Goal: Transaction & Acquisition: Purchase product/service

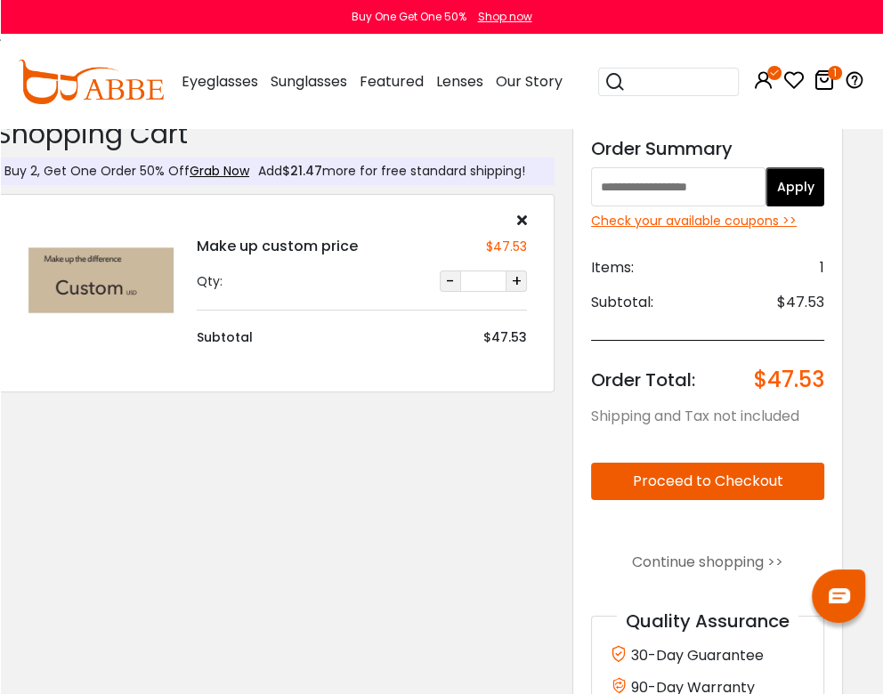
scroll to position [0, 22]
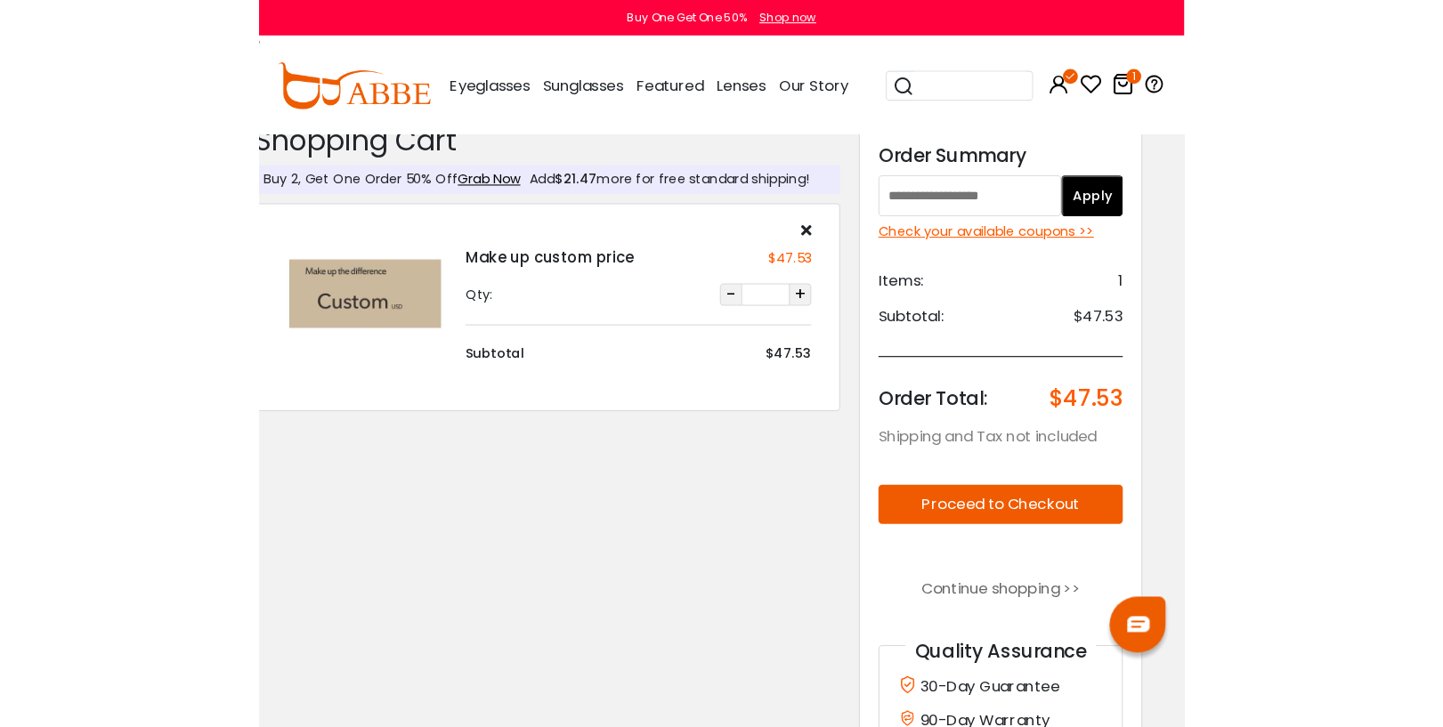
scroll to position [0, 0]
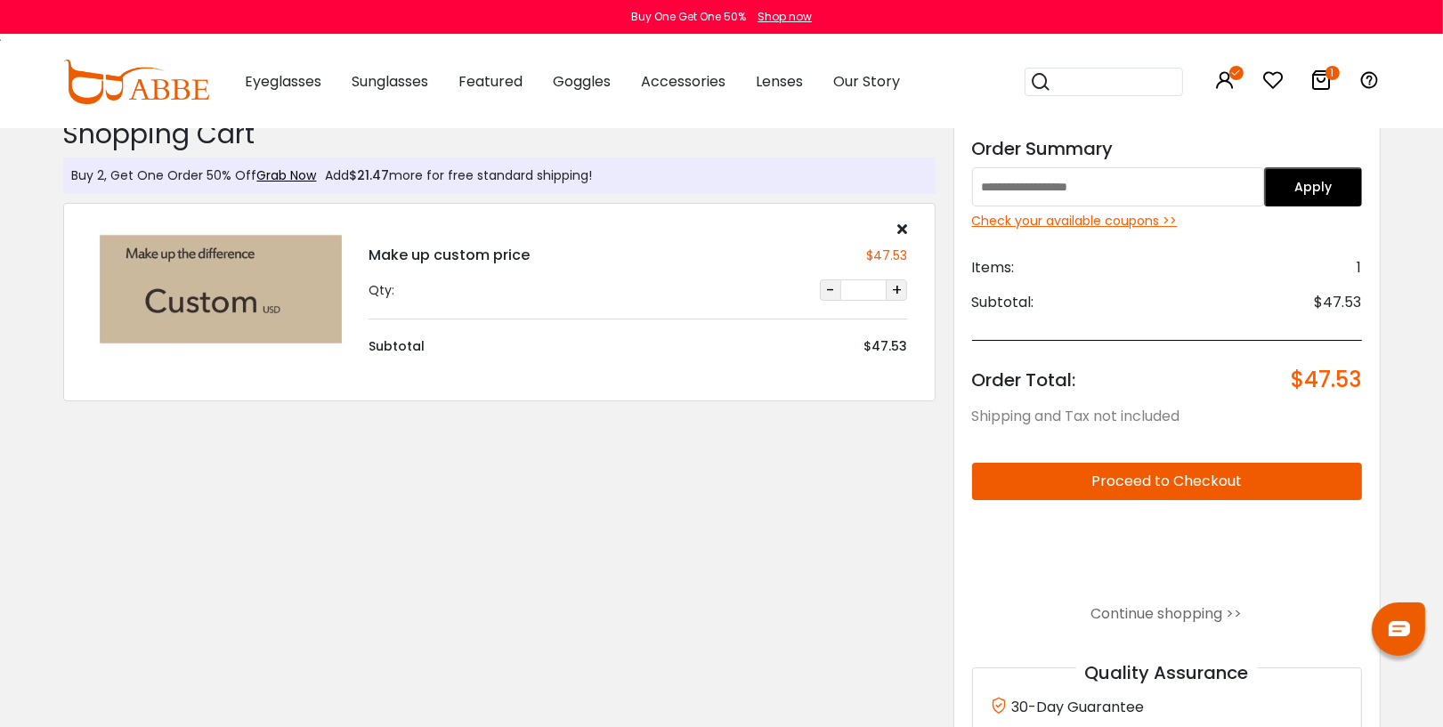
click at [882, 223] on div "Check your available coupons >>" at bounding box center [1167, 221] width 390 height 19
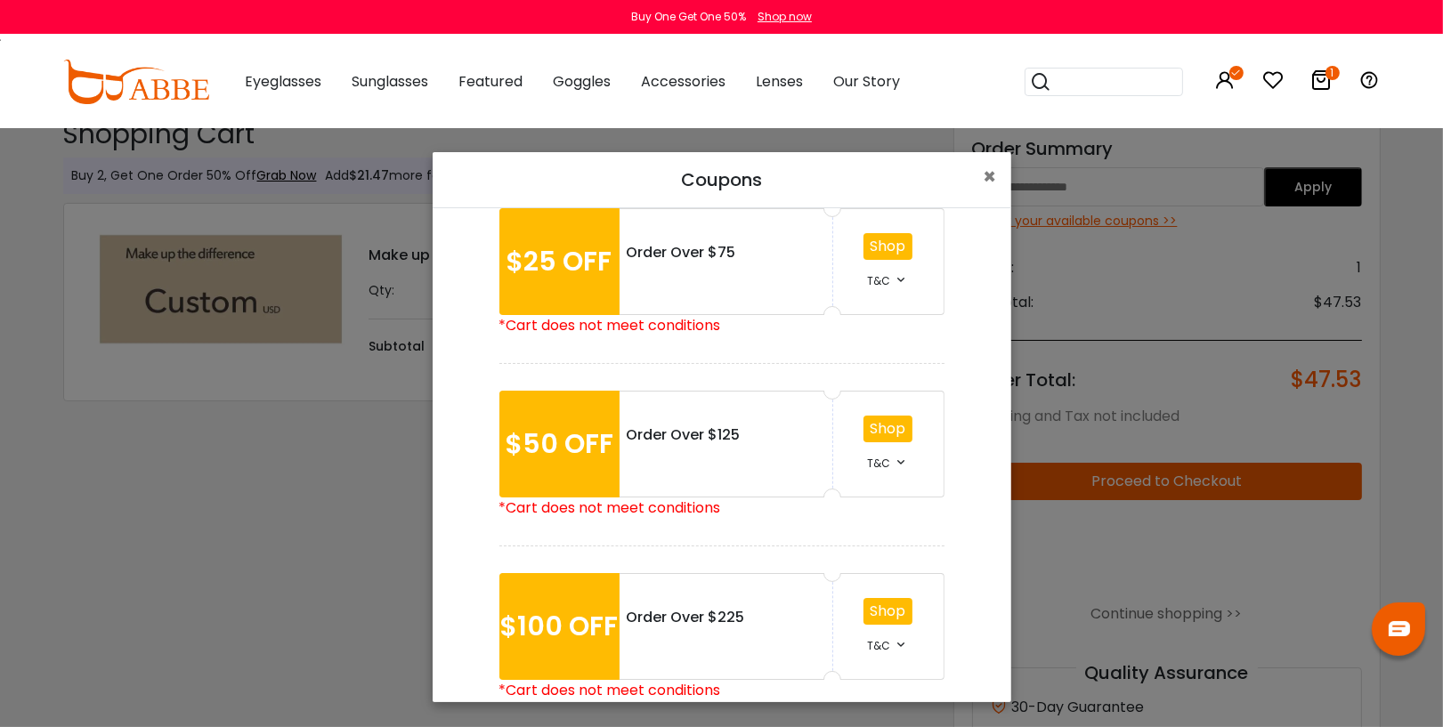
scroll to position [241, 0]
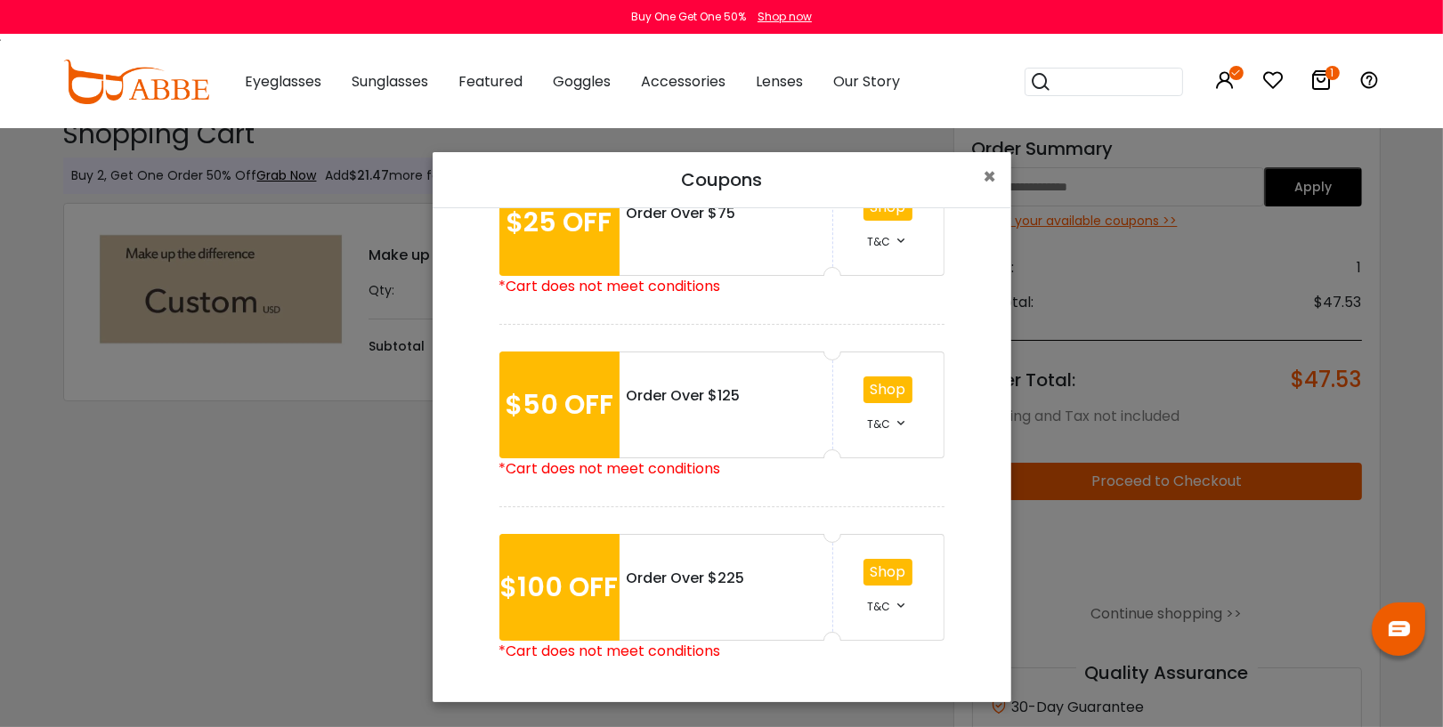
click at [380, 508] on div "Coupons × 30% OFF EVERYTHING Use T&C *• Offer not includes shipping. *• Cannot …" at bounding box center [721, 363] width 1443 height 727
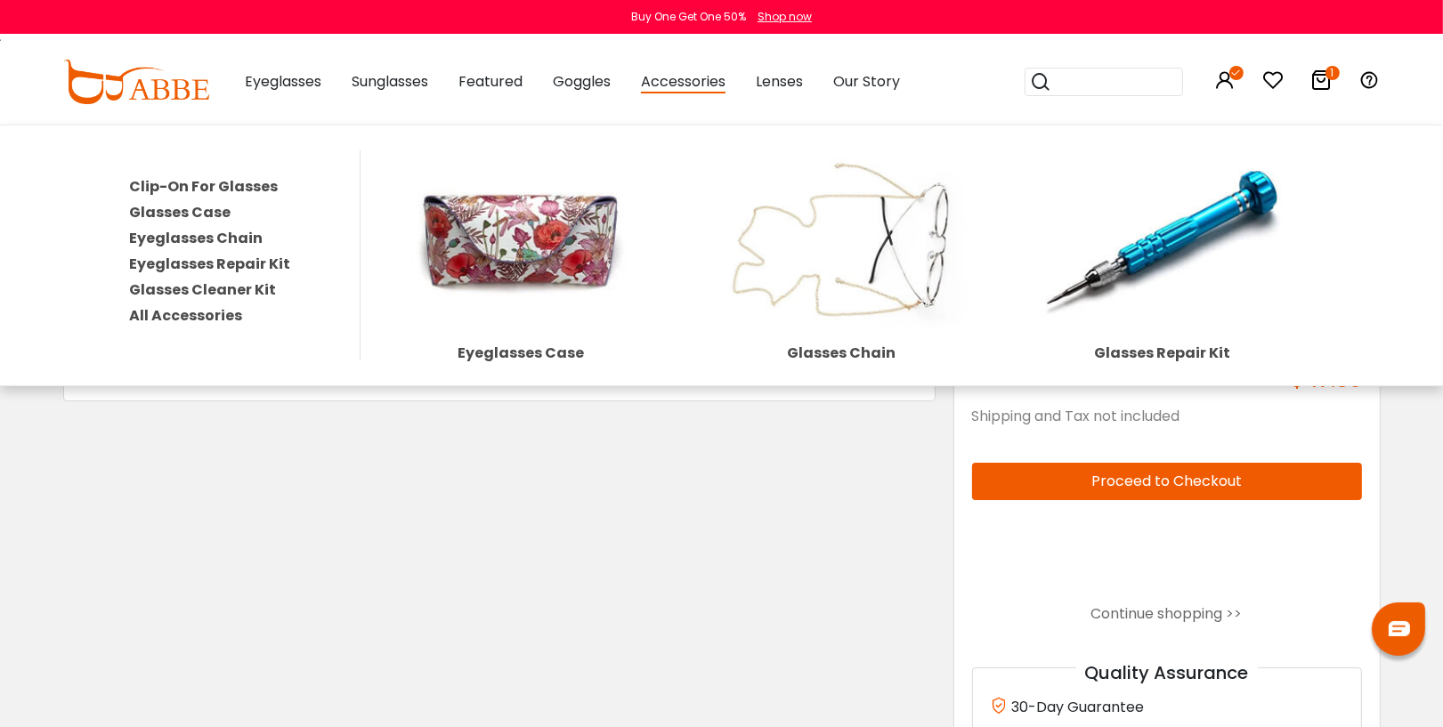
click at [682, 85] on span "Accessories" at bounding box center [683, 82] width 85 height 22
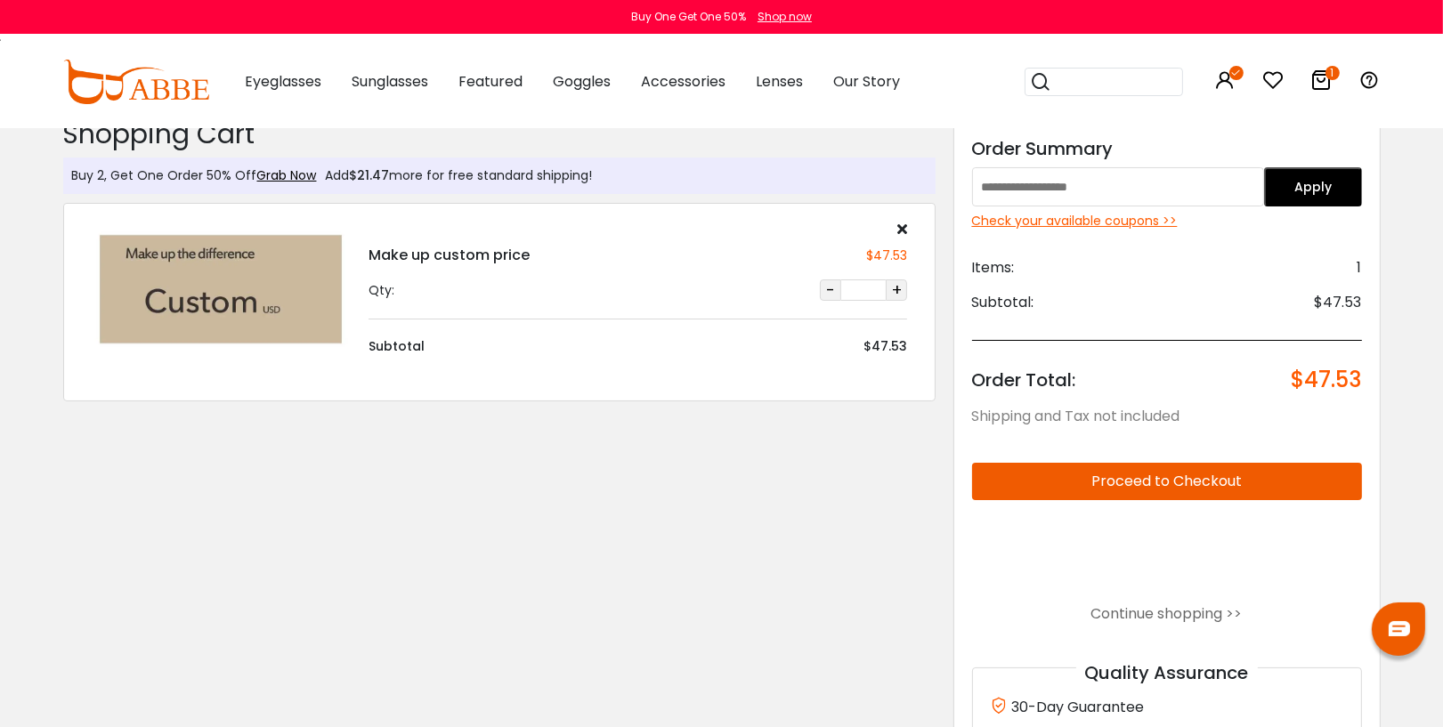
click at [704, 77] on span "Accessories" at bounding box center [683, 81] width 85 height 20
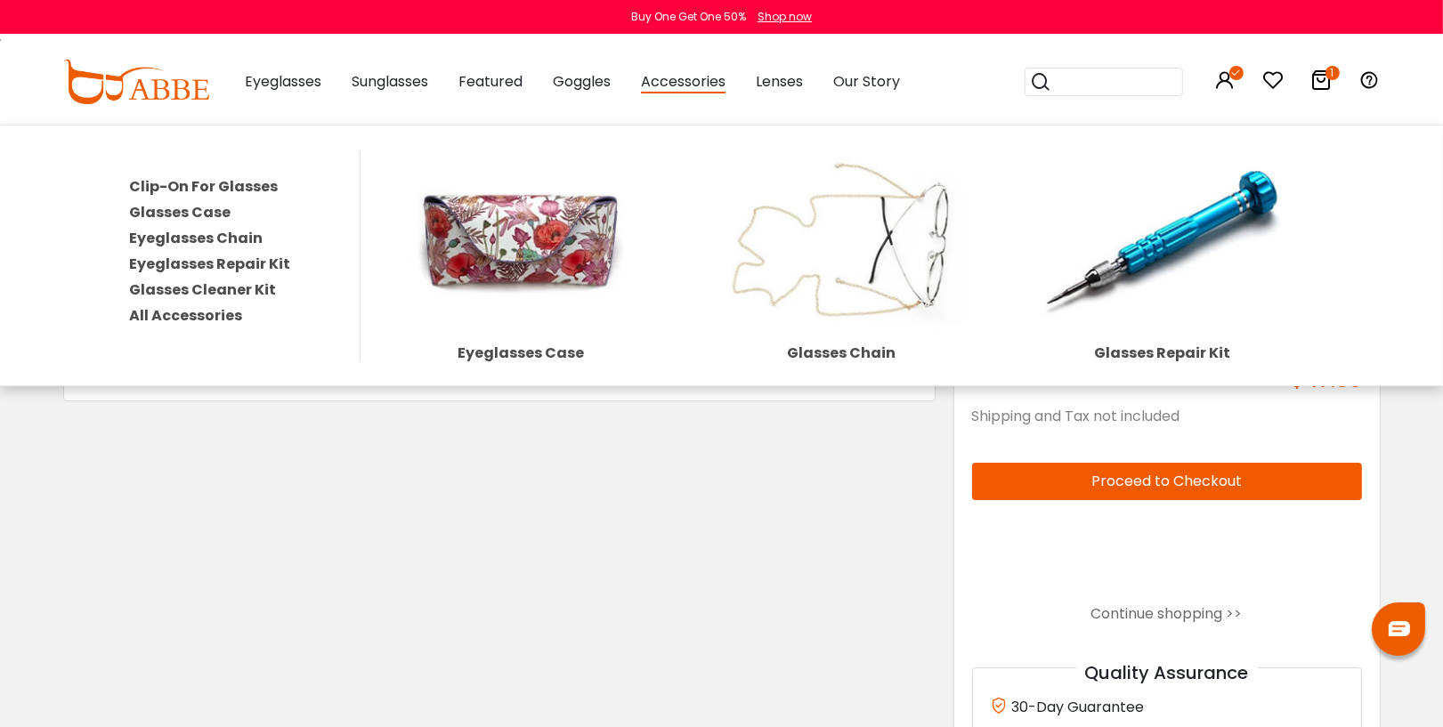
click at [168, 186] on link "Clip-On For Glasses" at bounding box center [203, 186] width 149 height 20
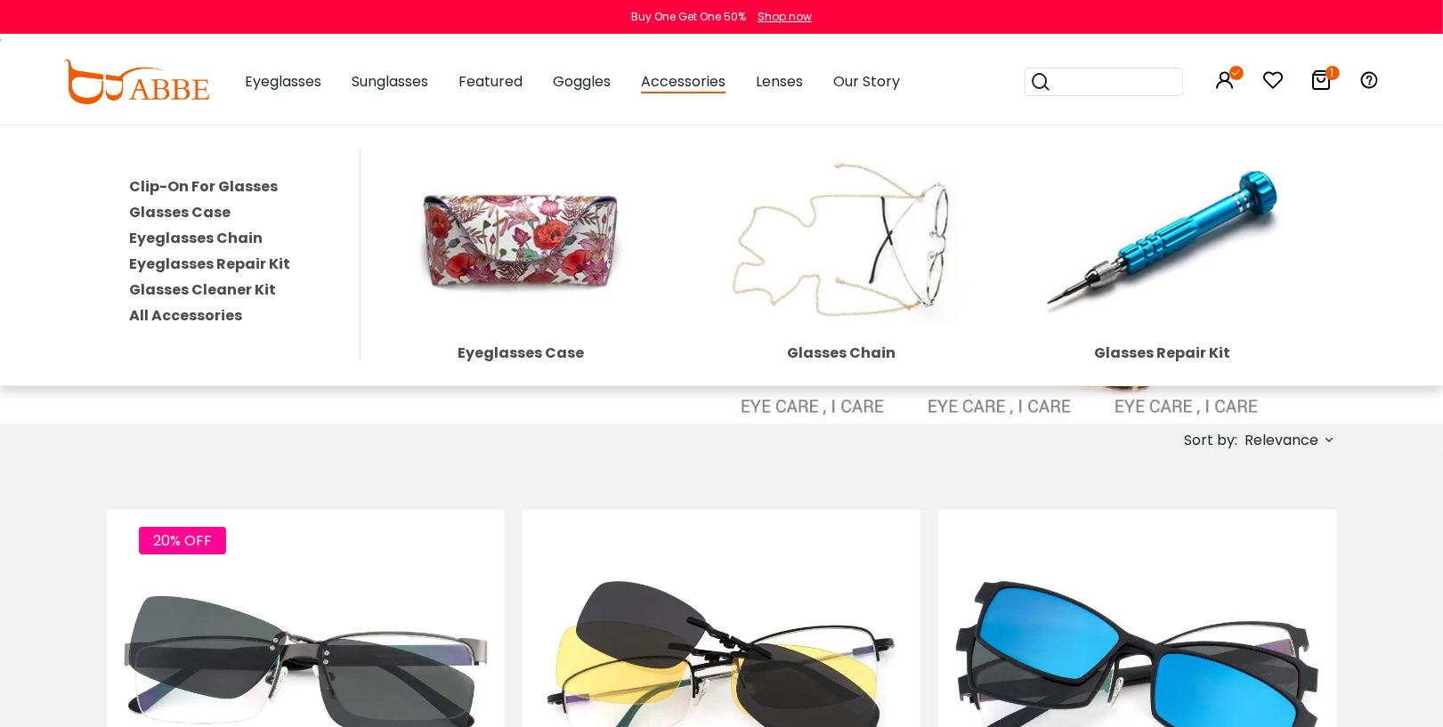
click at [152, 306] on link "All Accessories" at bounding box center [185, 315] width 113 height 20
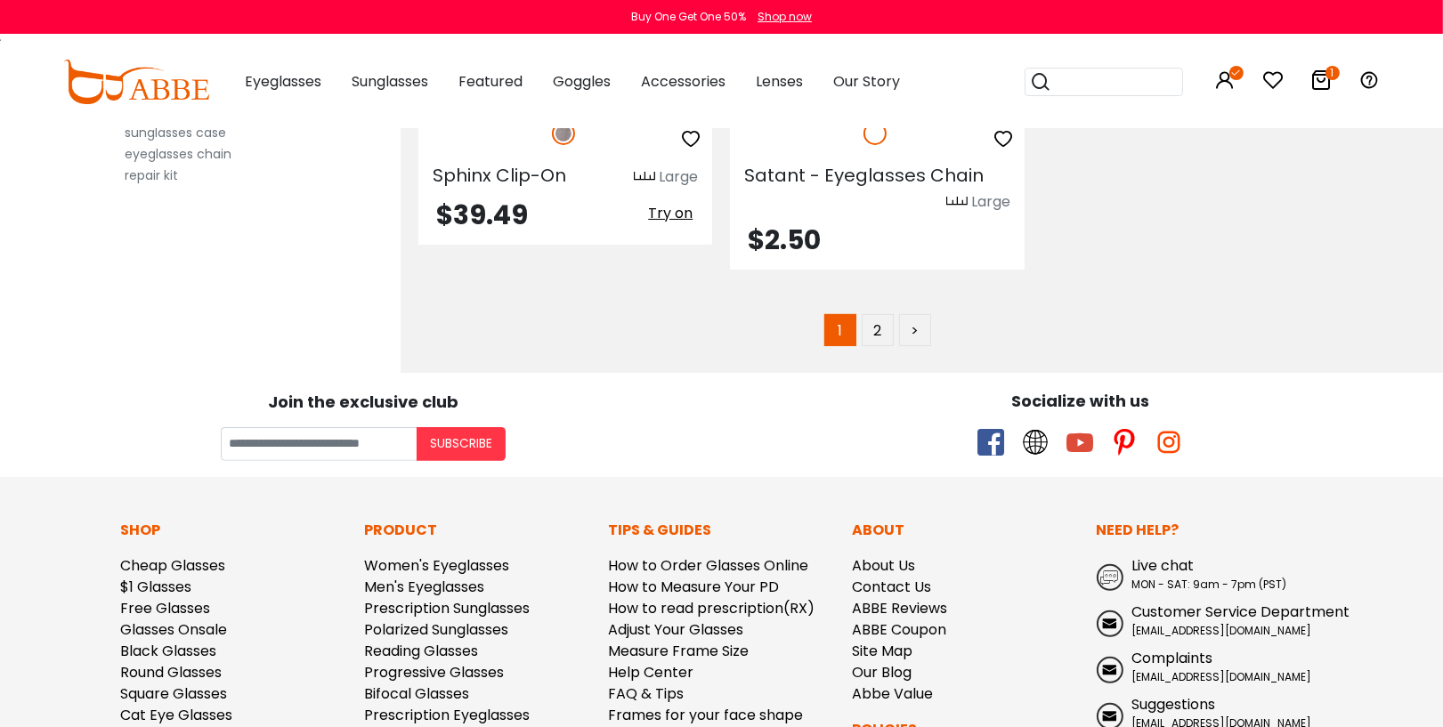
scroll to position [8086, 0]
